Goal: Register for event/course

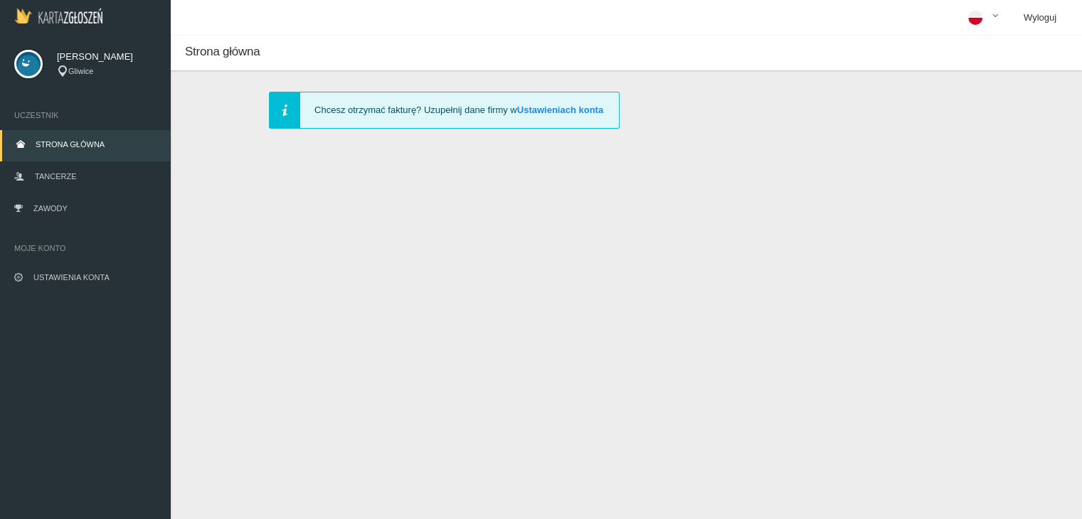
click at [1032, 19] on link "Wyloguj" at bounding box center [1040, 18] width 55 height 36
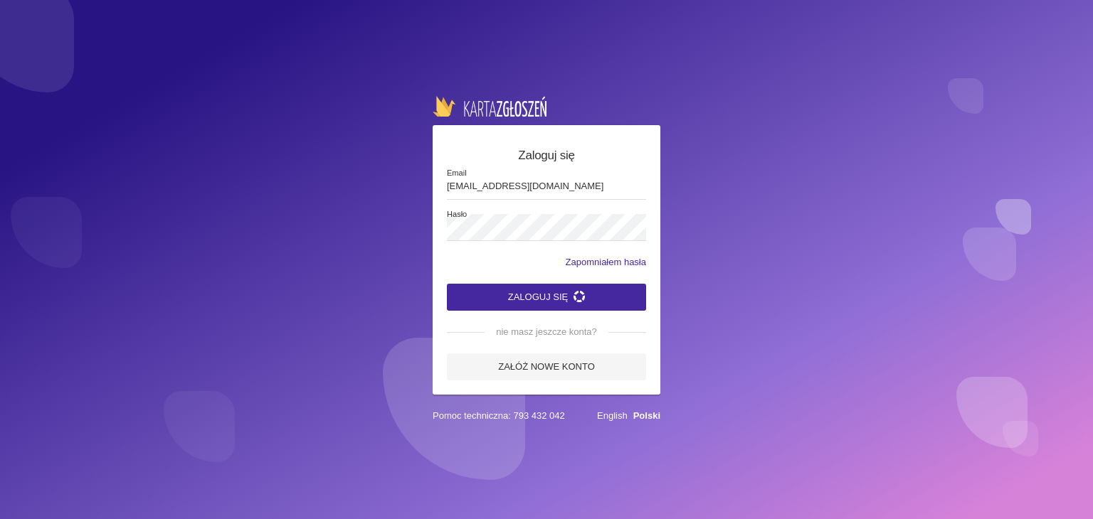
click at [581, 184] on input "[EMAIL_ADDRESS][DOMAIN_NAME]" at bounding box center [546, 186] width 199 height 27
type input "pati.cieslik2@gmail.com"
click at [447, 284] on button "Zaloguj się" at bounding box center [546, 297] width 199 height 27
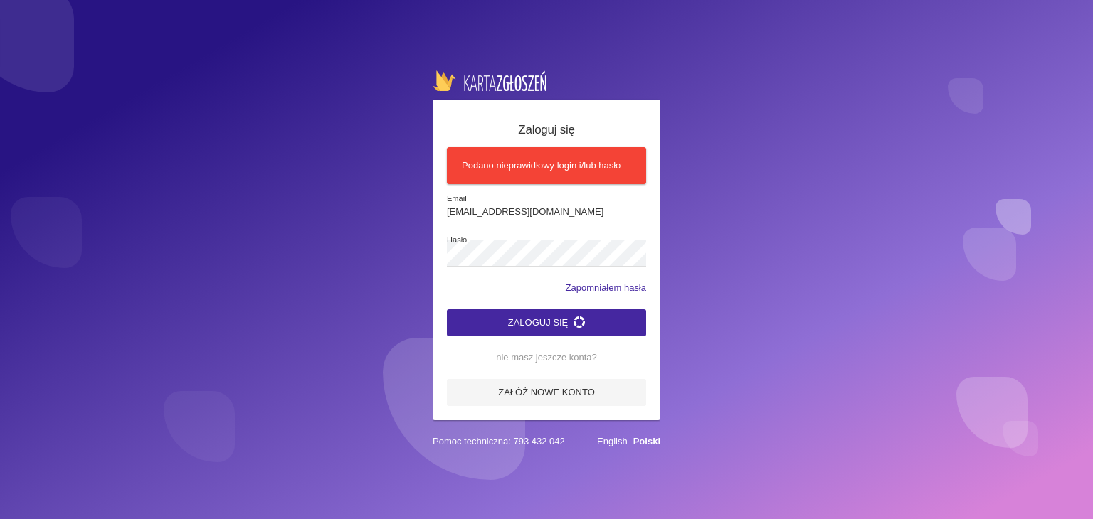
click at [509, 241] on span "Hasło" at bounding box center [551, 240] width 208 height 12
click at [447, 310] on button "Zaloguj się" at bounding box center [546, 323] width 199 height 27
click at [471, 320] on button "Zaloguj się" at bounding box center [546, 323] width 199 height 27
click at [447, 310] on button "Zaloguj się" at bounding box center [546, 323] width 199 height 27
click at [459, 325] on button "Zaloguj się" at bounding box center [546, 323] width 199 height 27
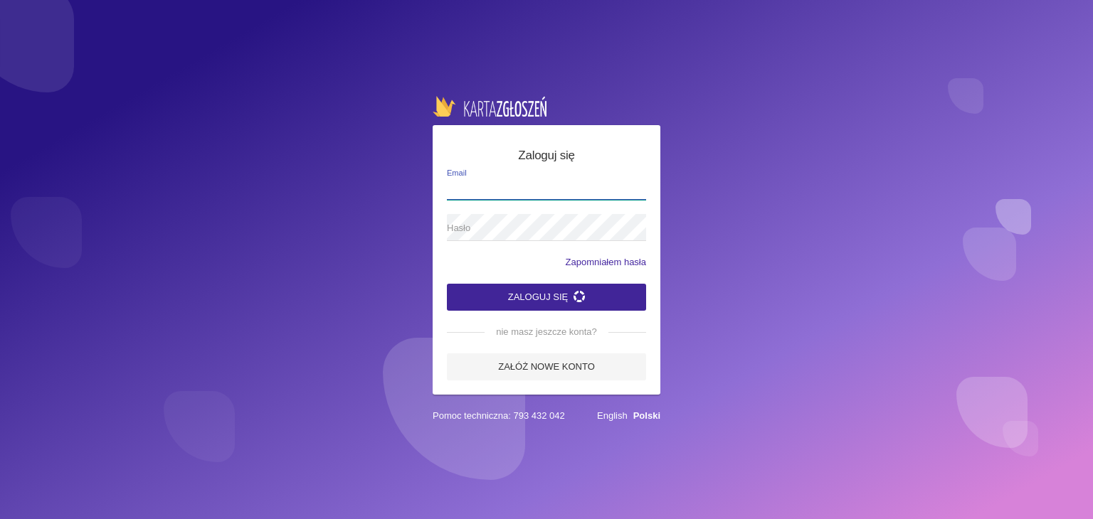
type input "[EMAIL_ADDRESS][DOMAIN_NAME]"
click at [566, 299] on button "Zaloguj się" at bounding box center [546, 297] width 199 height 27
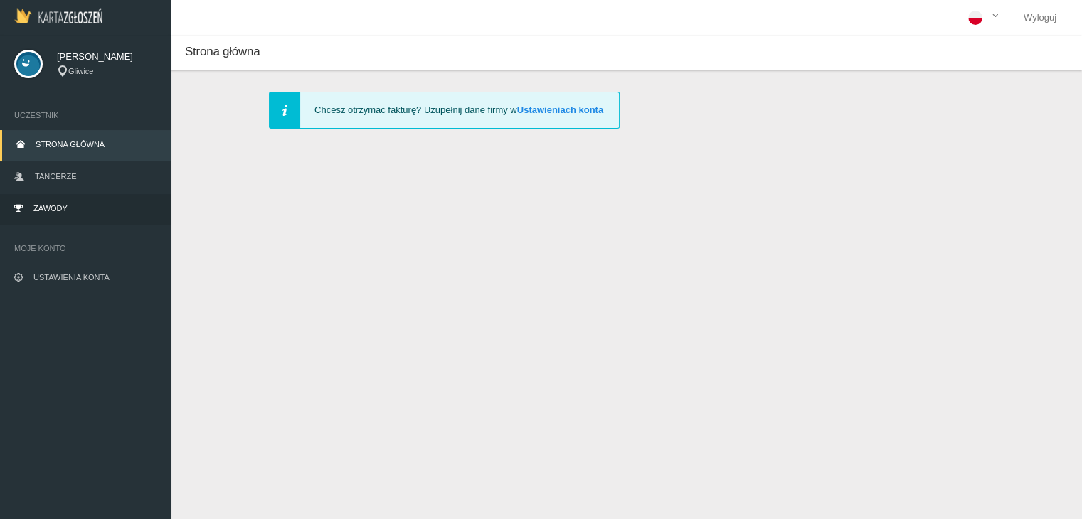
click at [48, 199] on link "Zawody" at bounding box center [85, 209] width 171 height 31
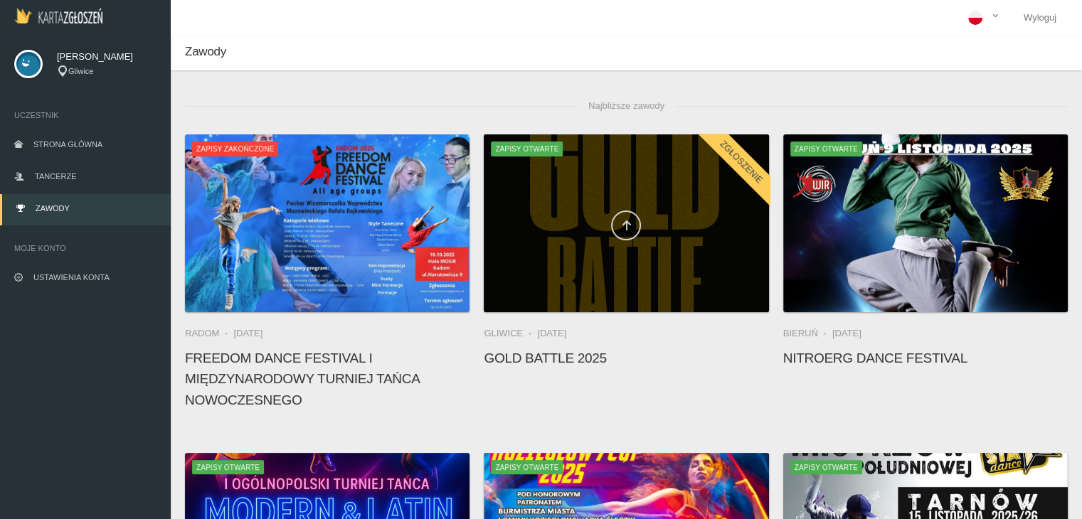
click at [623, 218] on link at bounding box center [626, 226] width 30 height 30
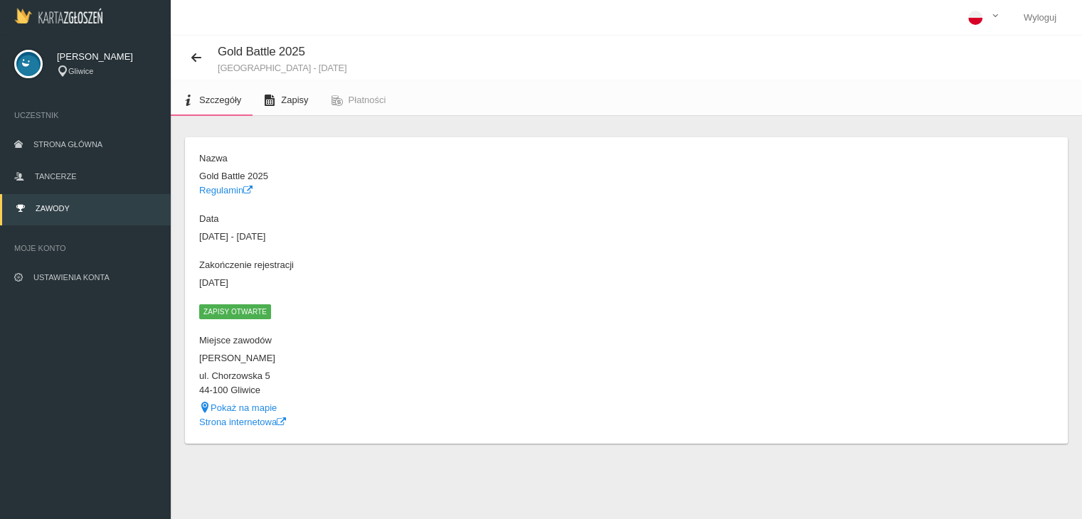
click at [287, 108] on link "Zapisy" at bounding box center [286, 100] width 67 height 31
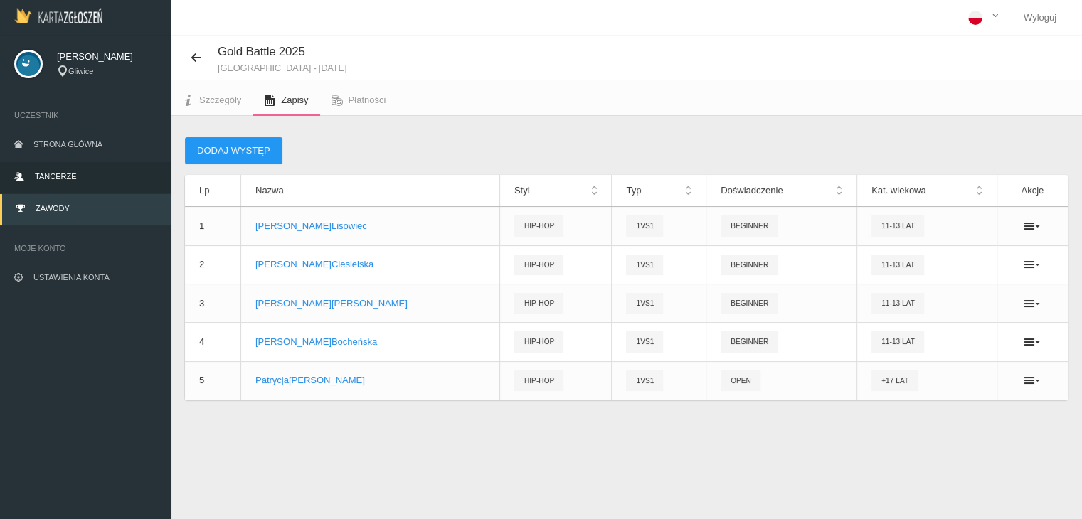
click at [68, 177] on span "Tancerze" at bounding box center [55, 176] width 41 height 9
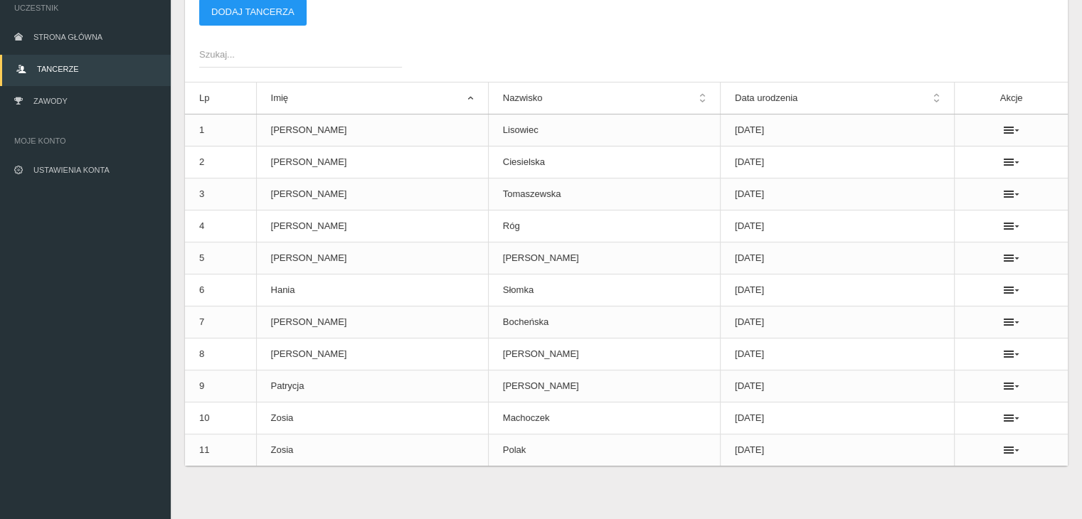
scroll to position [109, 0]
